Goal: Information Seeking & Learning: Learn about a topic

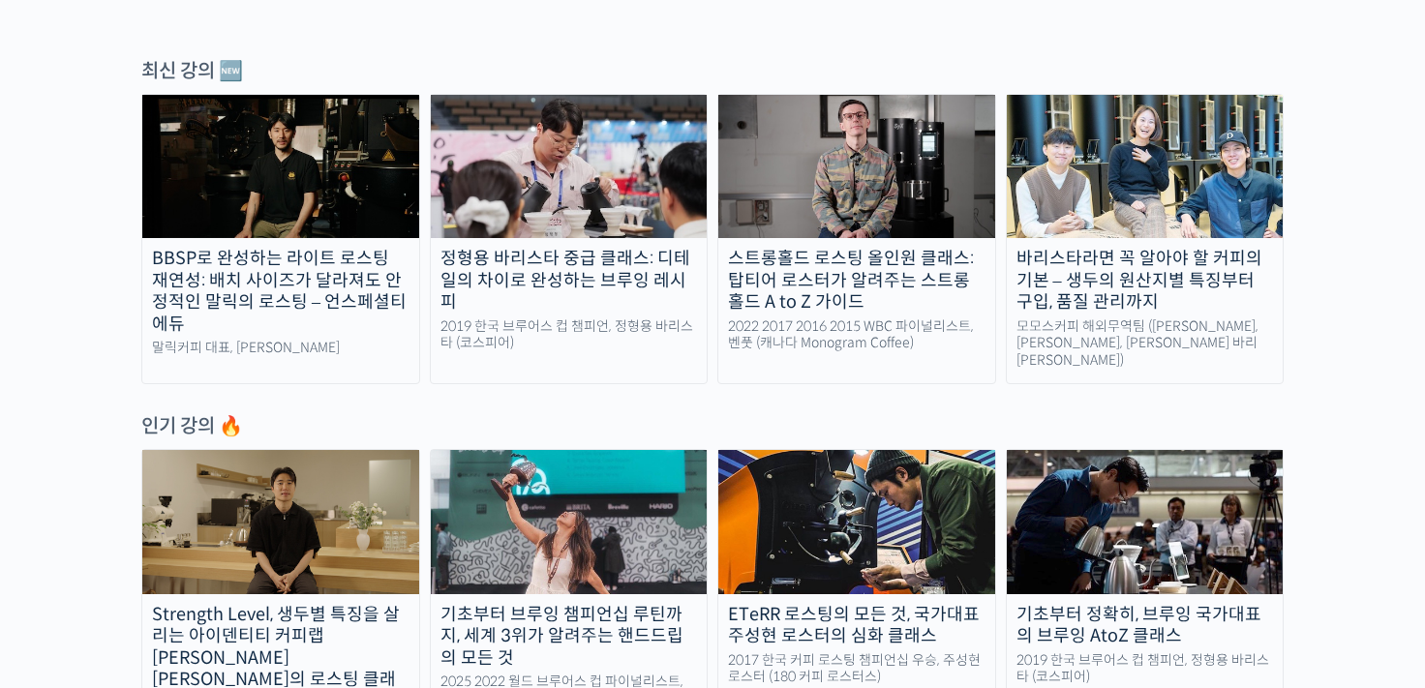
scroll to position [656, 0]
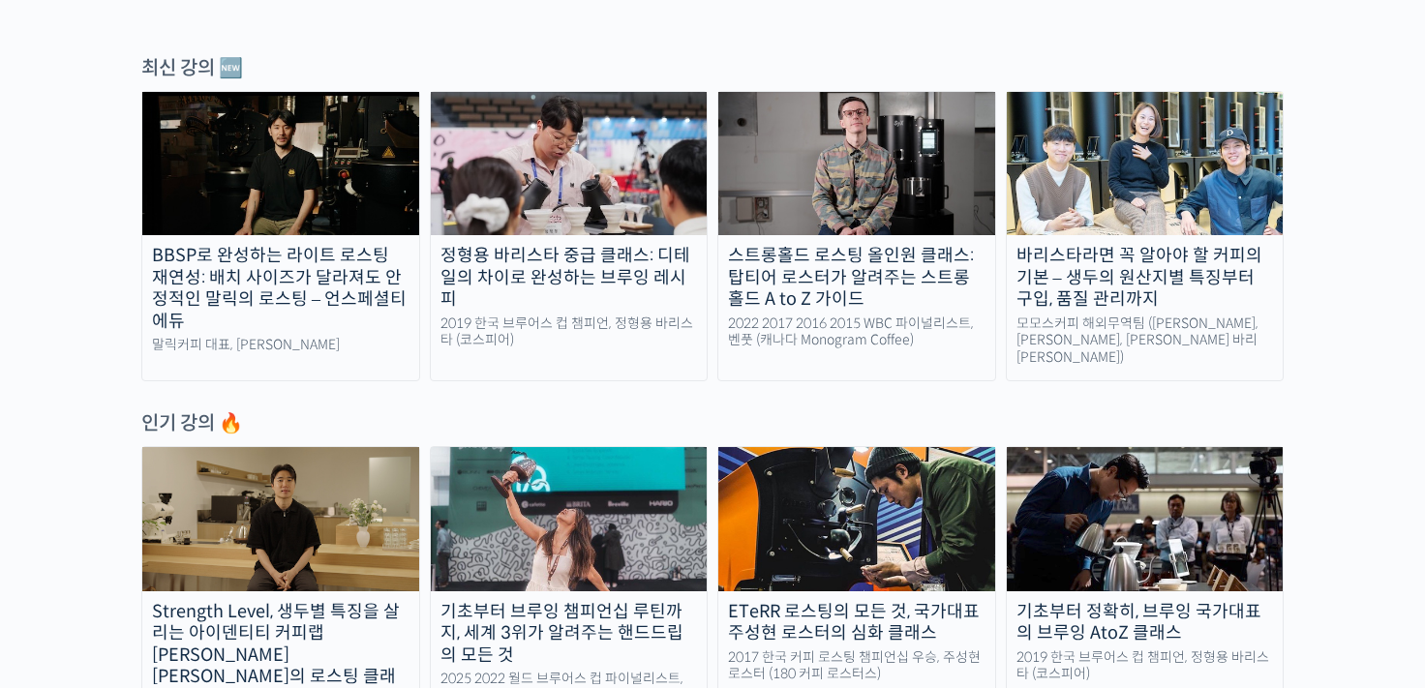
click at [368, 309] on div "BBSP로 완성하는 라이트 로스팅 재연성: 배치 사이즈가 달라져도 안정적인 말릭의 로스팅 – 언스페셜티 에듀" at bounding box center [280, 288] width 277 height 87
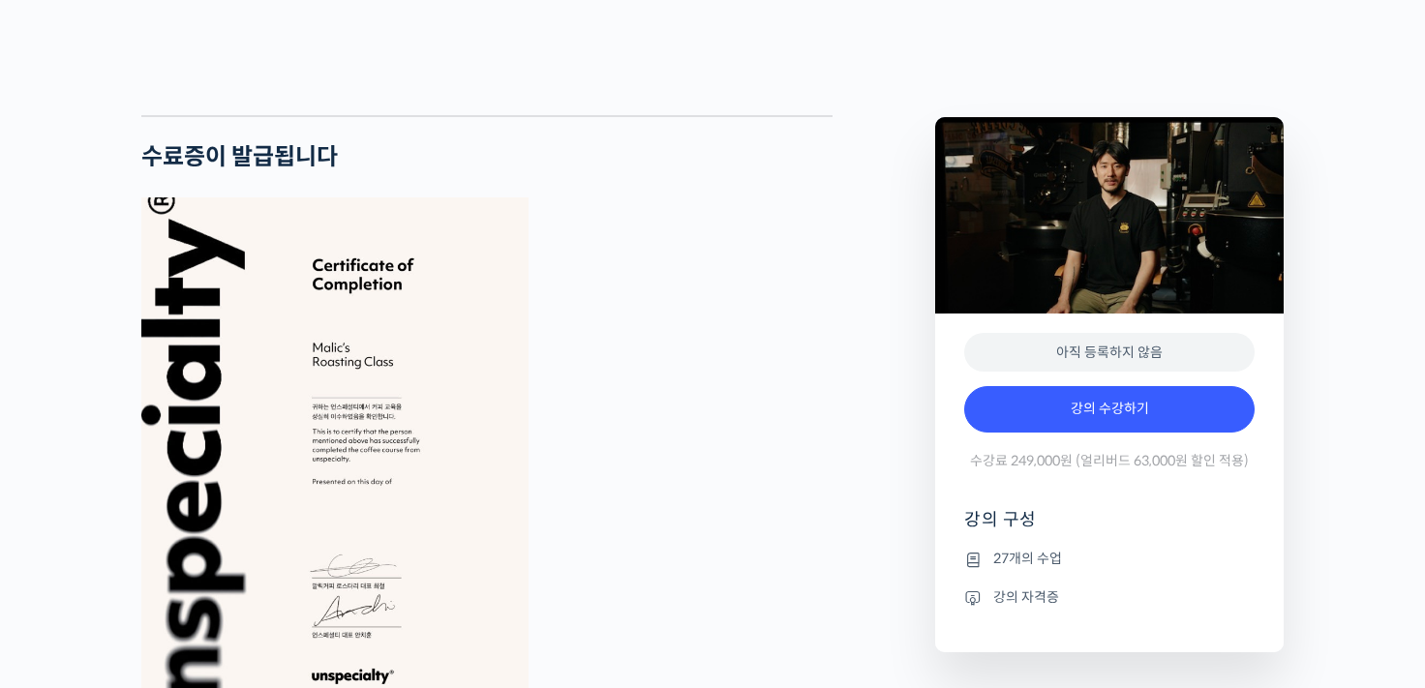
scroll to position [5449, 0]
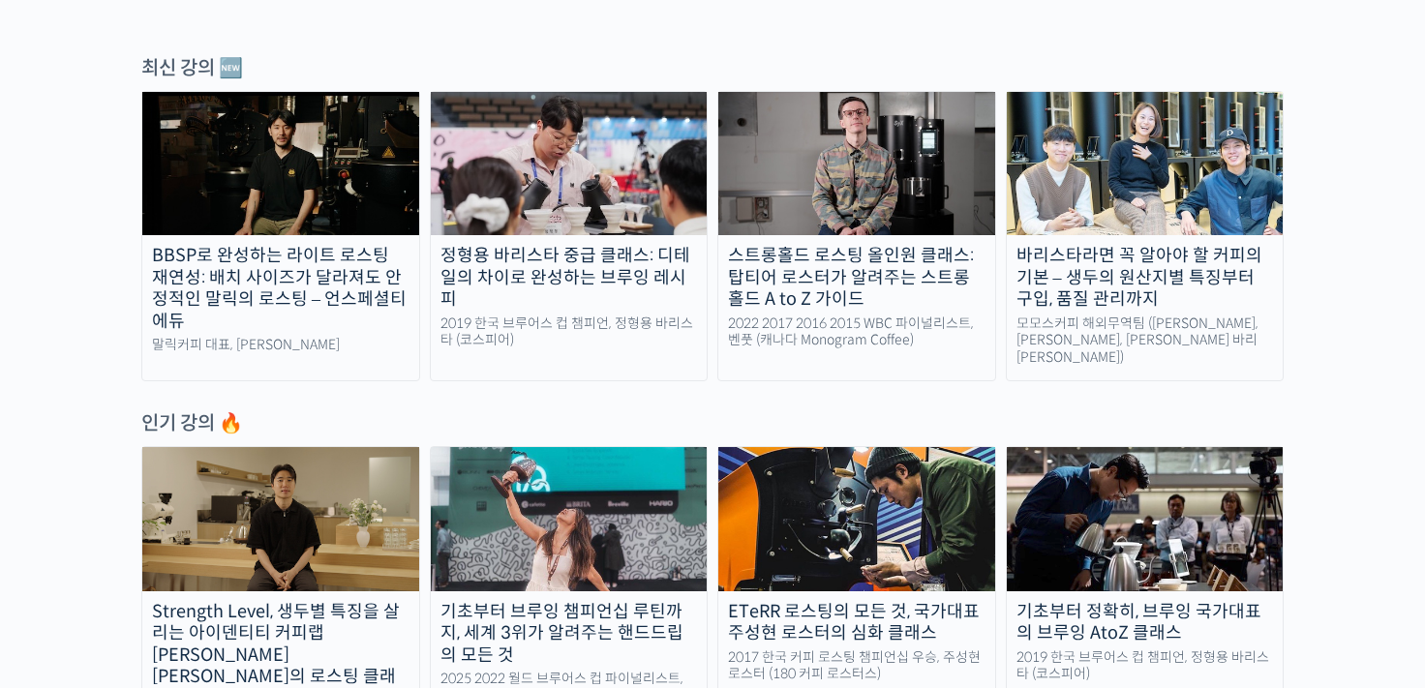
scroll to position [822, 0]
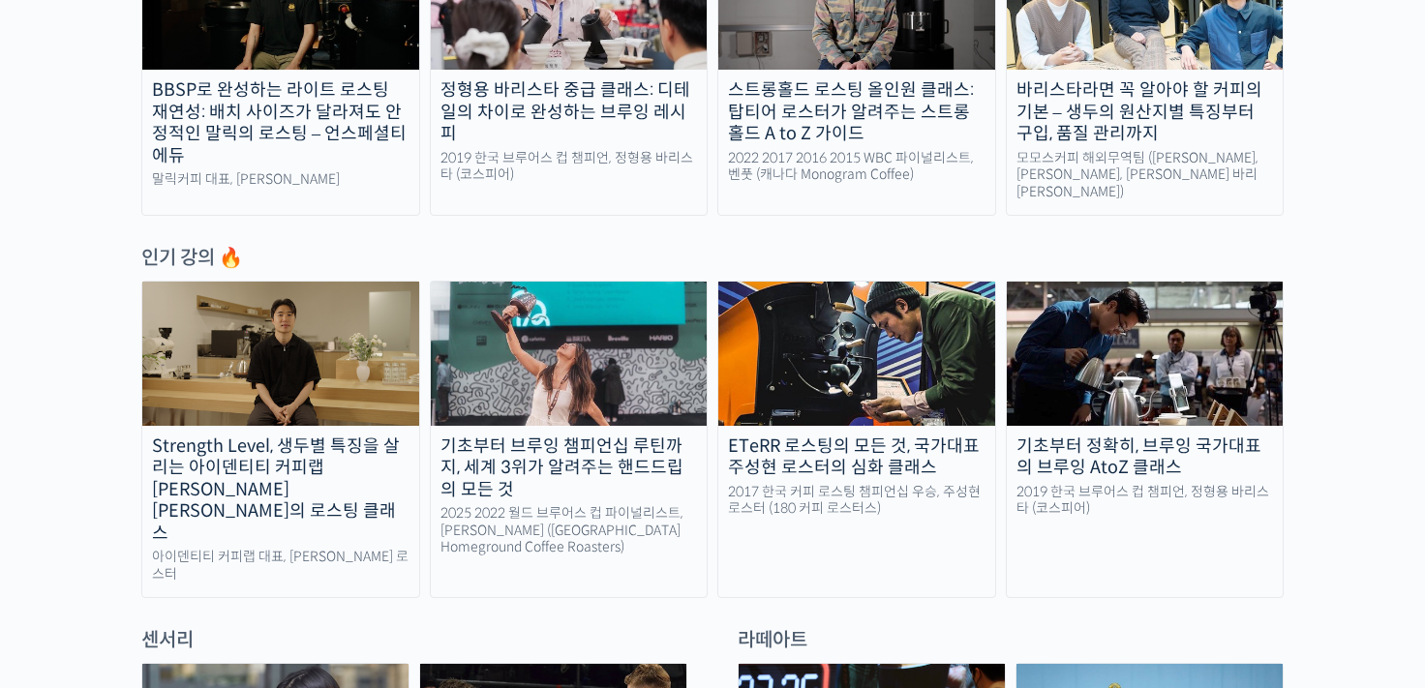
click at [319, 490] on link "Strength Level, 생두별 특징을 살리는 아이덴티티 커피랩 [PERSON_NAME] [PERSON_NAME]의 로스팅 클래스 아이덴티…" at bounding box center [280, 440] width 279 height 318
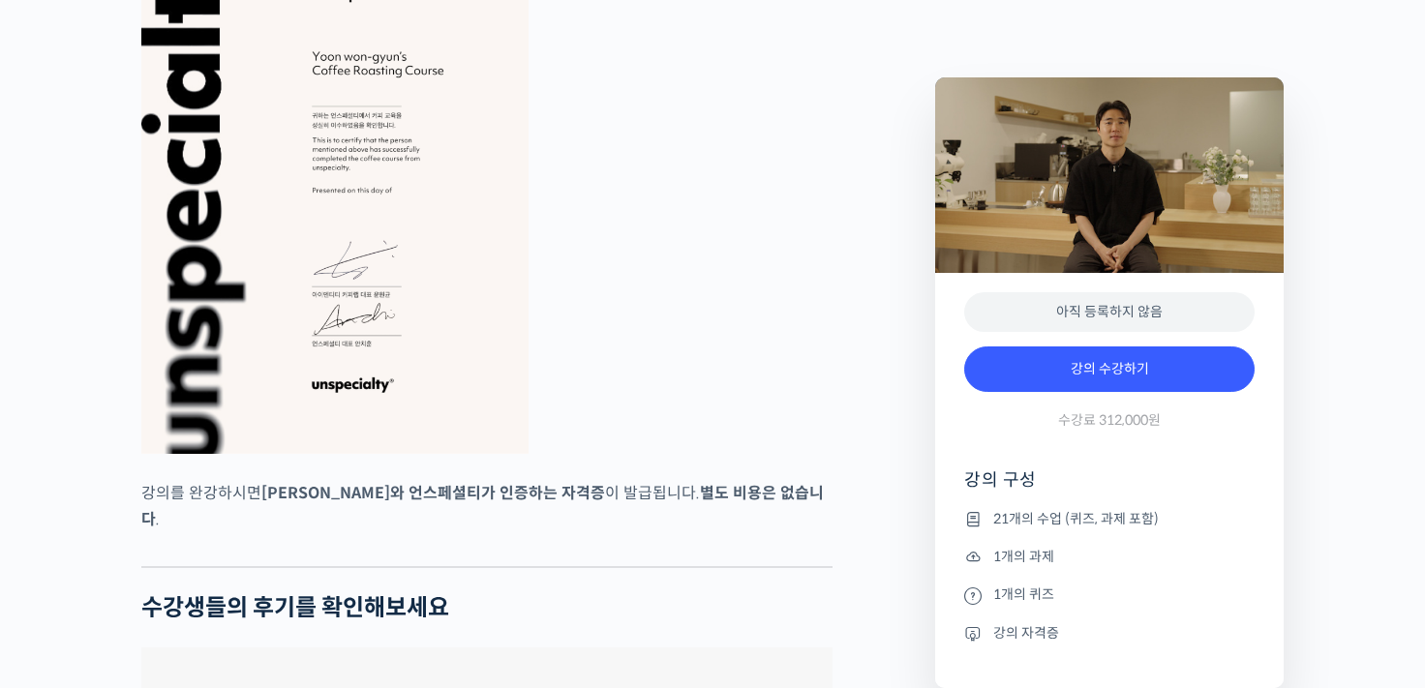
scroll to position [7448, 0]
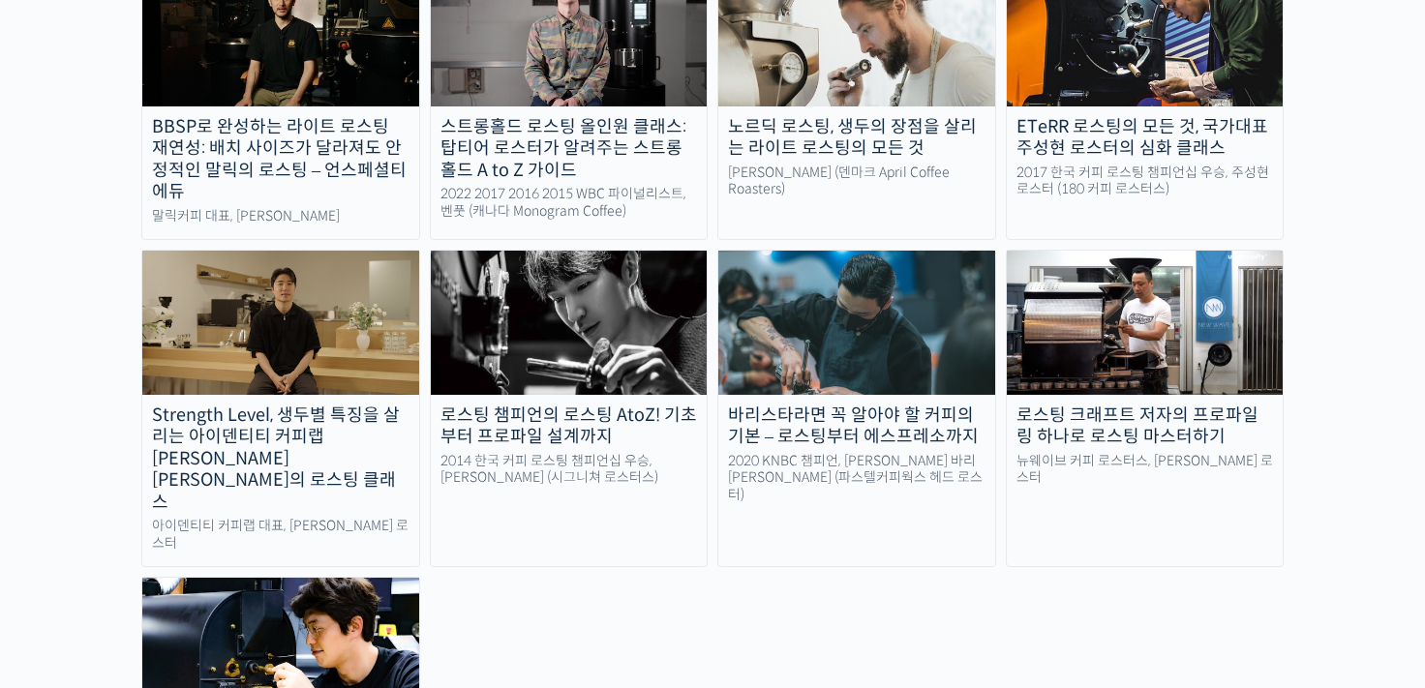
scroll to position [1875, 0]
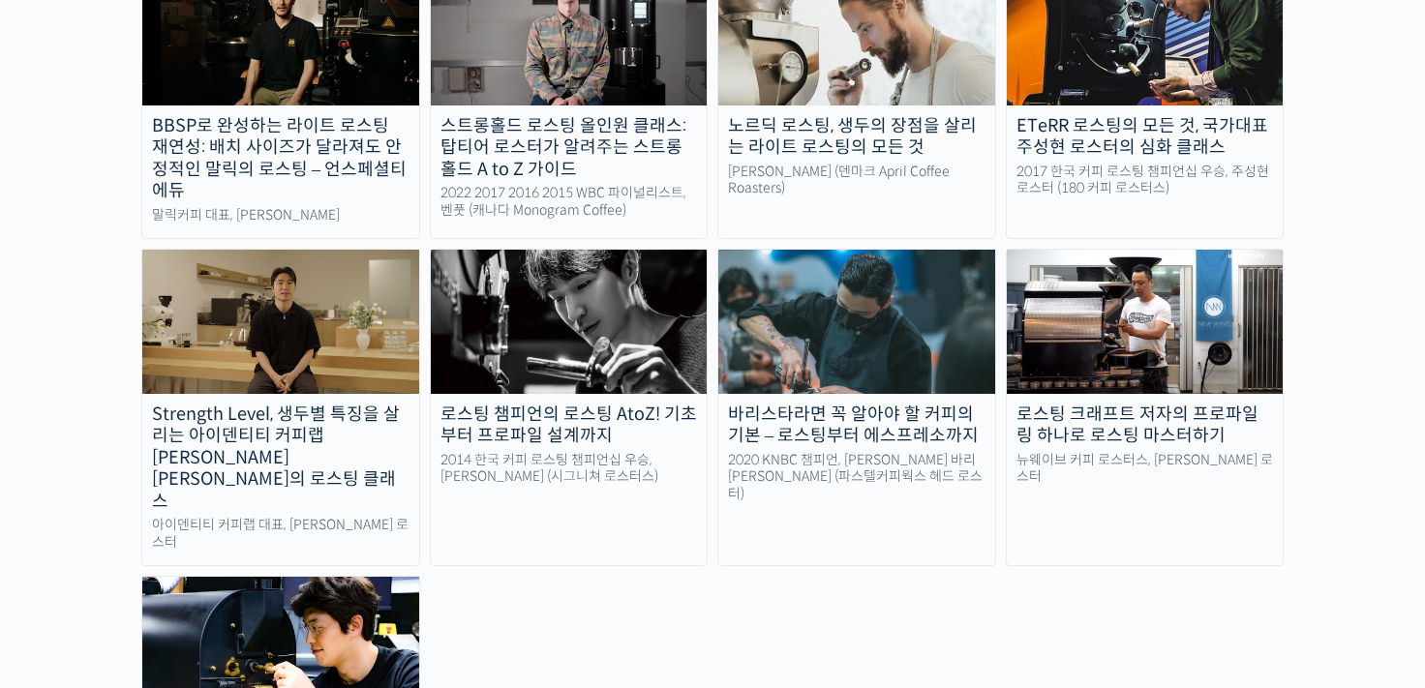
click at [565, 452] on div "2014 한국 커피 로스팅 챔피언십 우승, [PERSON_NAME] (시그니쳐 로스터스)" at bounding box center [569, 469] width 277 height 34
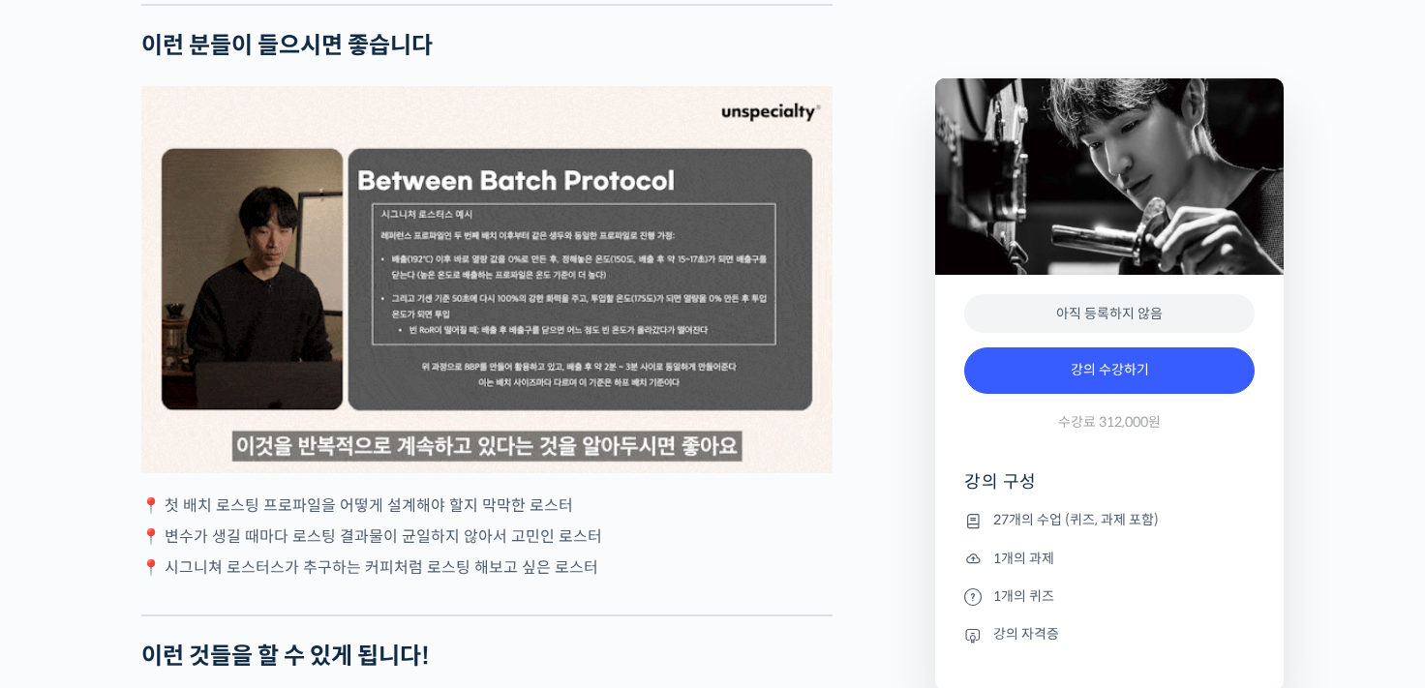
scroll to position [3559, 0]
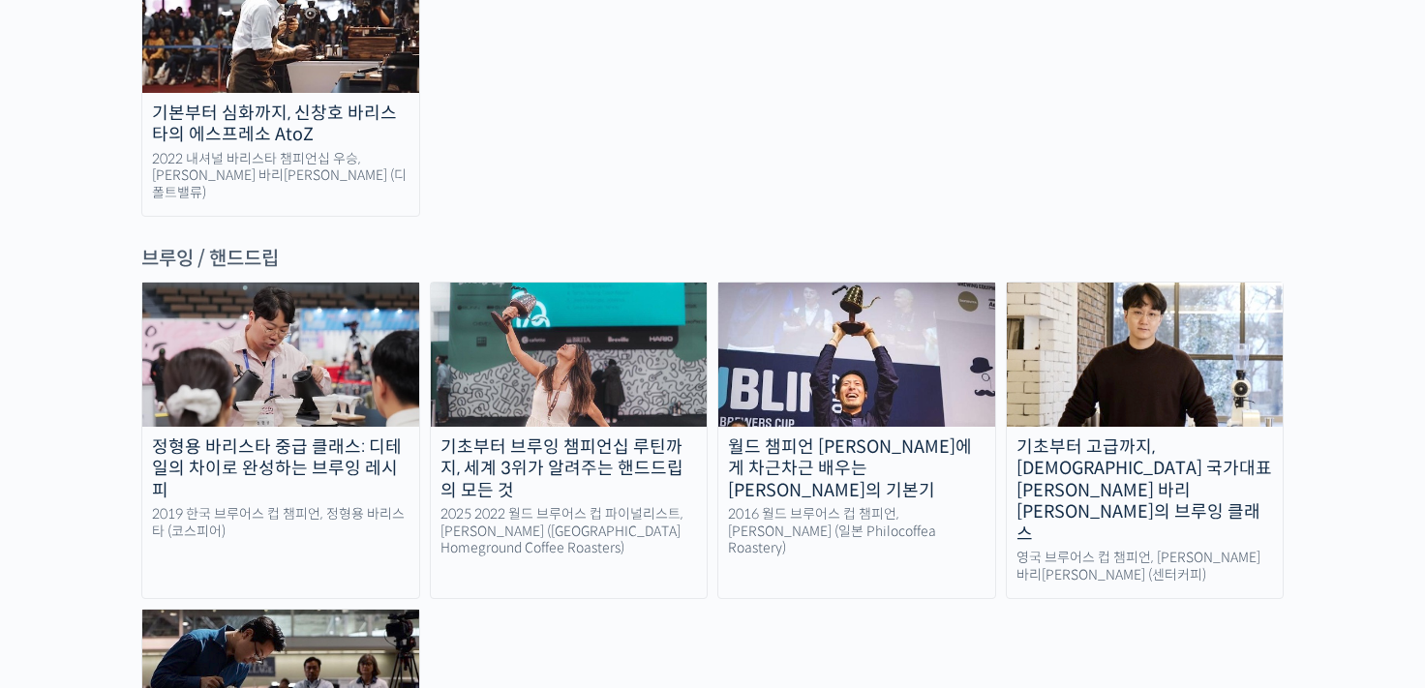
scroll to position [3122, 0]
click at [786, 506] on div "2016 월드 브루어스 컵 챔피언, [PERSON_NAME] (일본 Philocoffea Roastery)" at bounding box center [856, 531] width 277 height 51
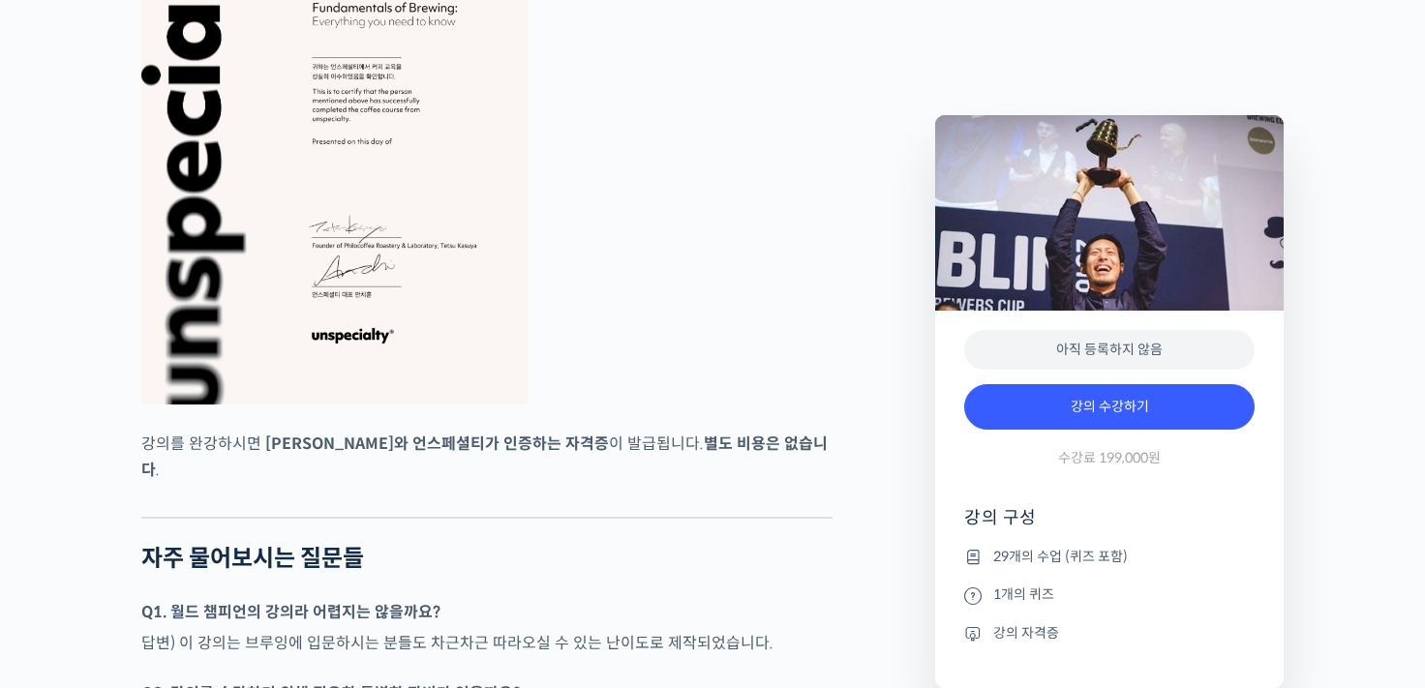
scroll to position [6882, 0]
